Goal: Communication & Community: Answer question/provide support

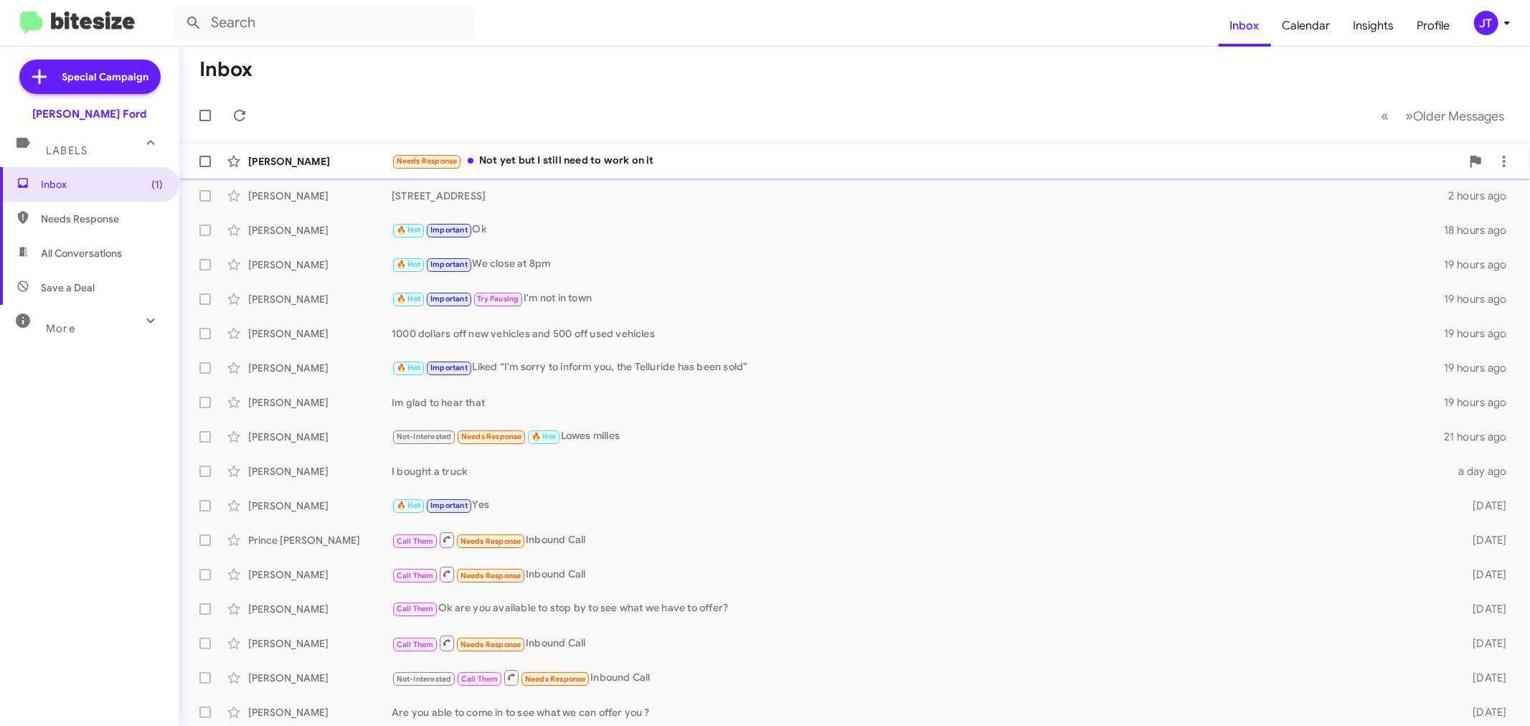
click at [722, 158] on div "Needs Response Not yet but I still need to work on it" at bounding box center [926, 161] width 1069 height 16
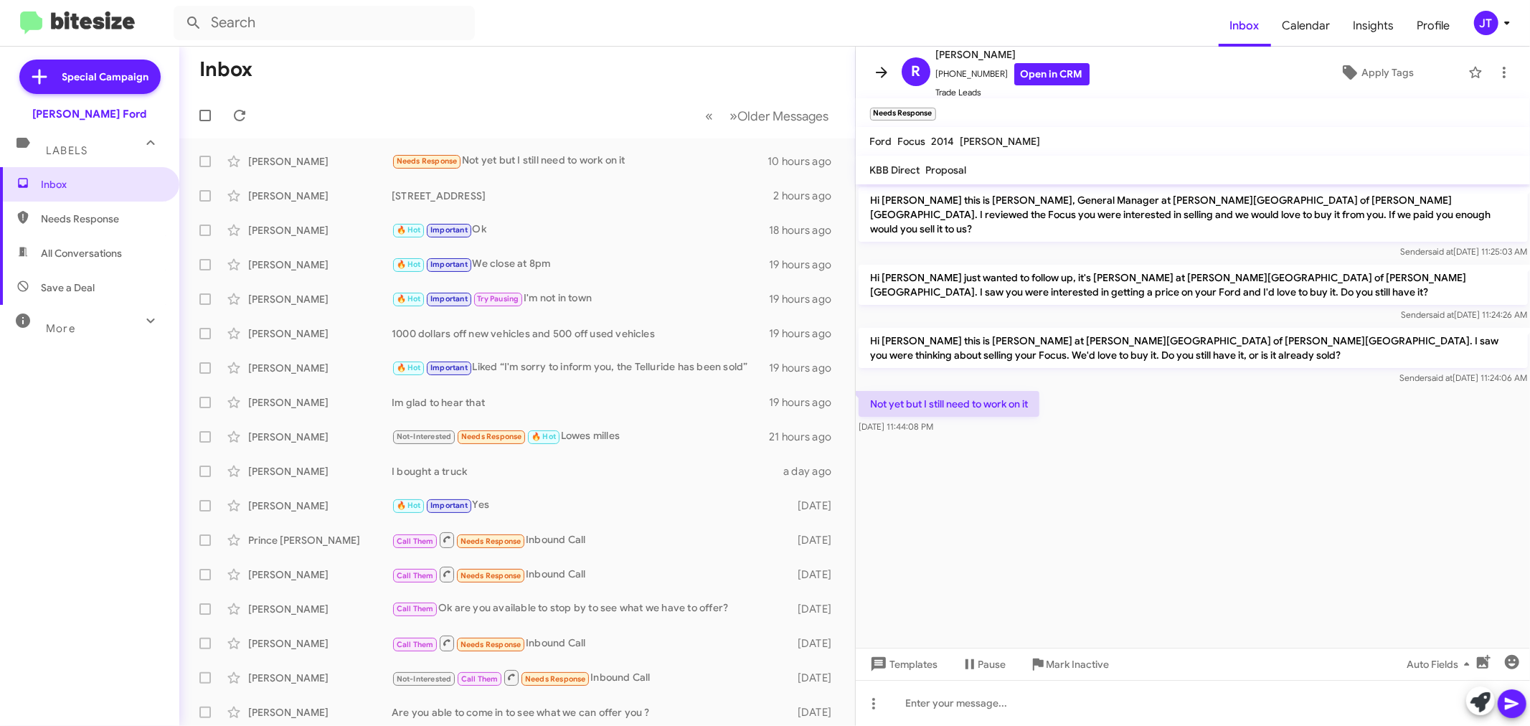
click at [884, 70] on icon at bounding box center [881, 72] width 11 height 11
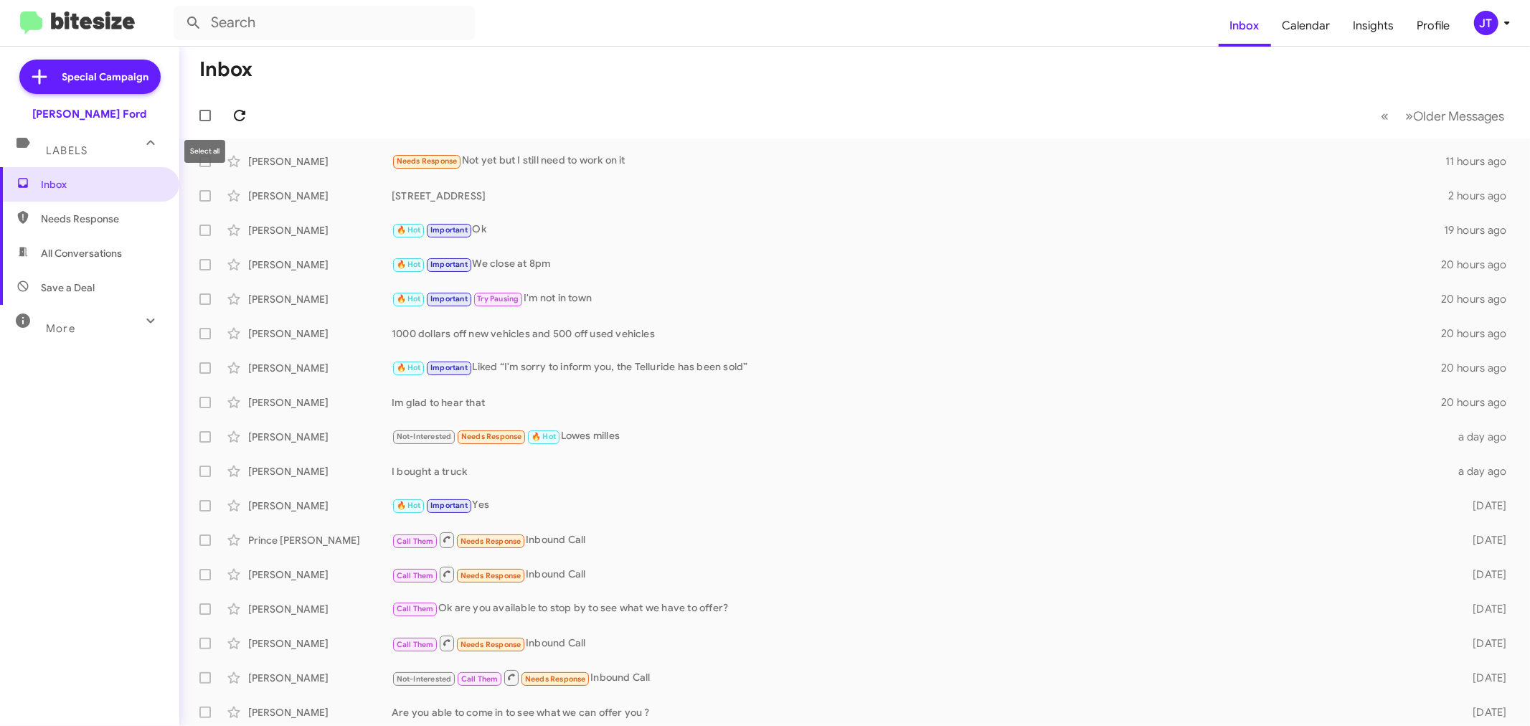
click at [237, 113] on icon at bounding box center [239, 115] width 17 height 17
